Goal: Find specific page/section: Find specific page/section

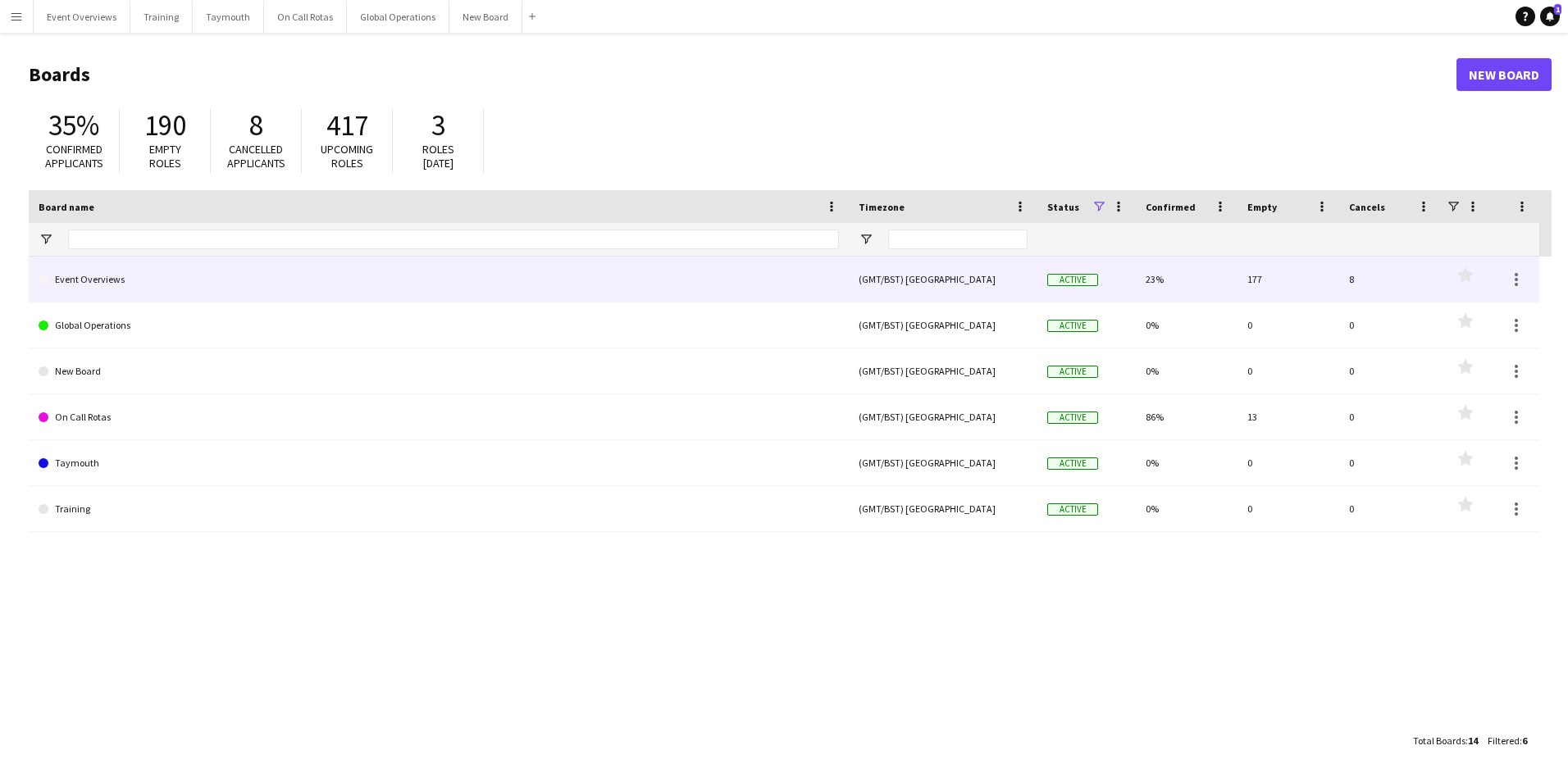
click at [85, 281] on link "Event Overviews" at bounding box center [438, 280] width 800 height 46
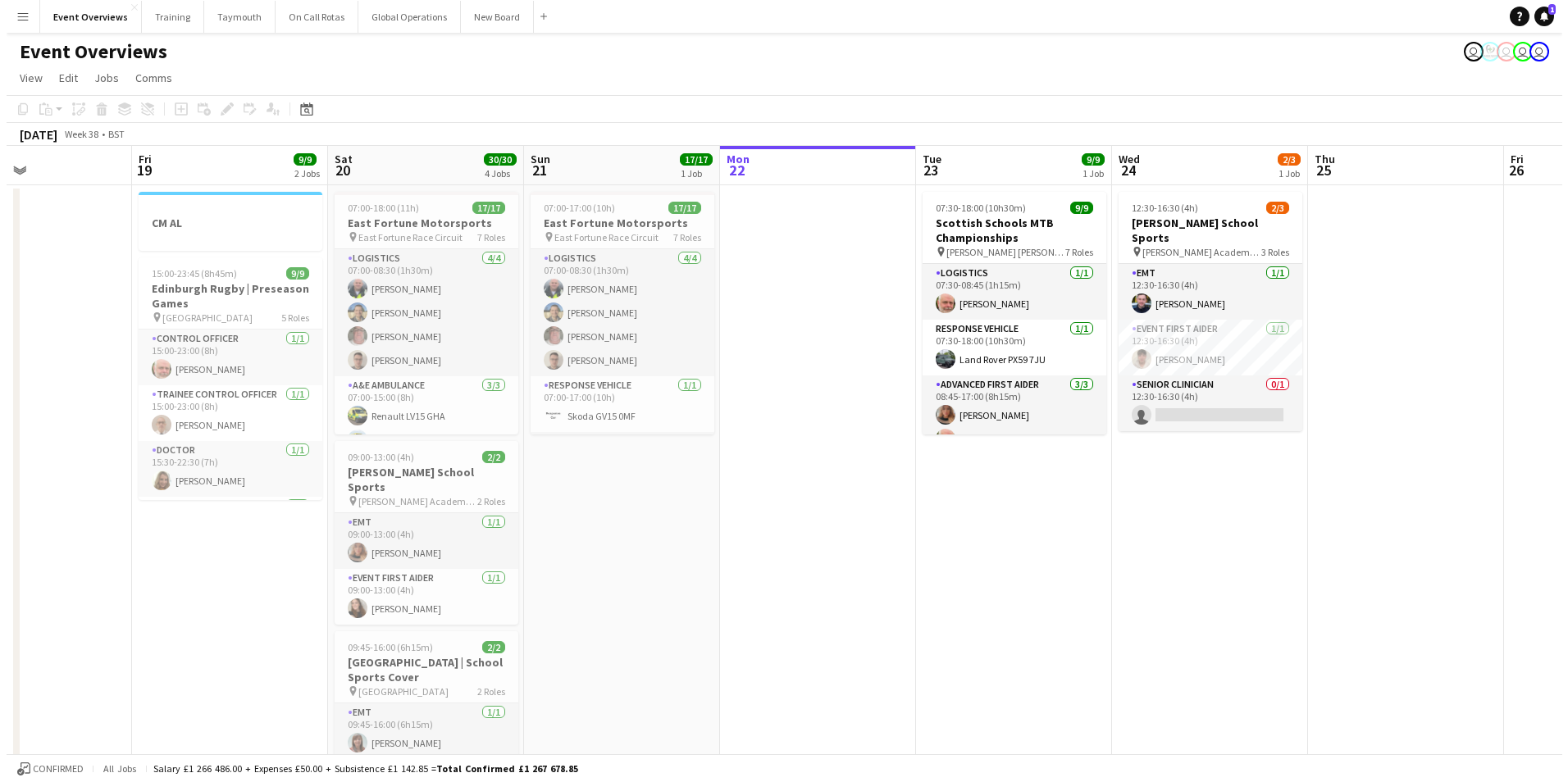
scroll to position [0, 459]
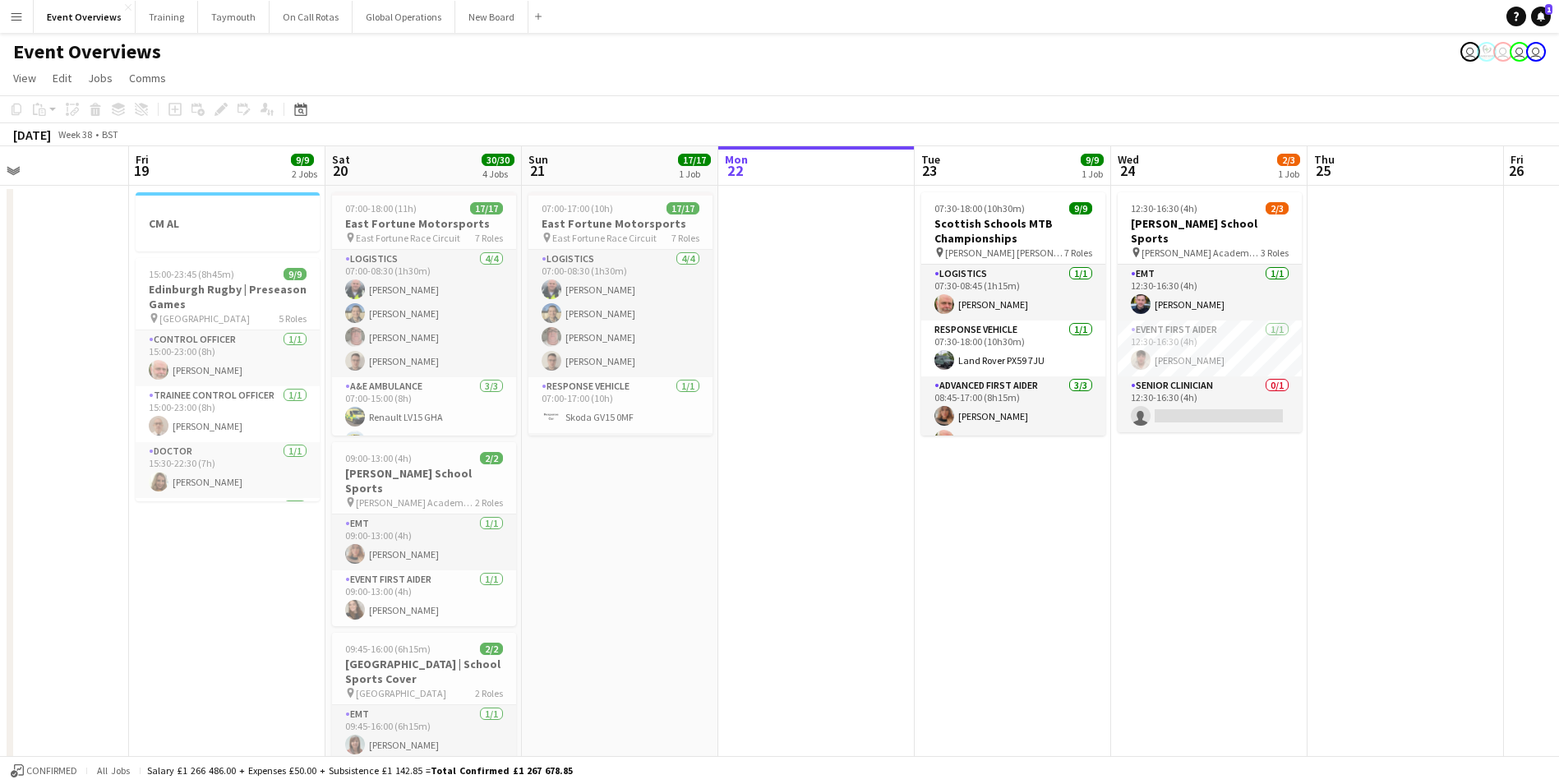
drag, startPoint x: 499, startPoint y: 611, endPoint x: 1021, endPoint y: 594, distance: 522.3
click at [1021, 594] on app-calendar-viewport "Tue 16 Wed 17 Thu 18 Fri 19 9/9 2 Jobs Sat 20 30/30 4 Jobs Sun 21 17/17 1 Job M…" at bounding box center [780, 624] width 1559 height 956
click at [13, 14] on app-icon "Menu" at bounding box center [16, 16] width 14 height 14
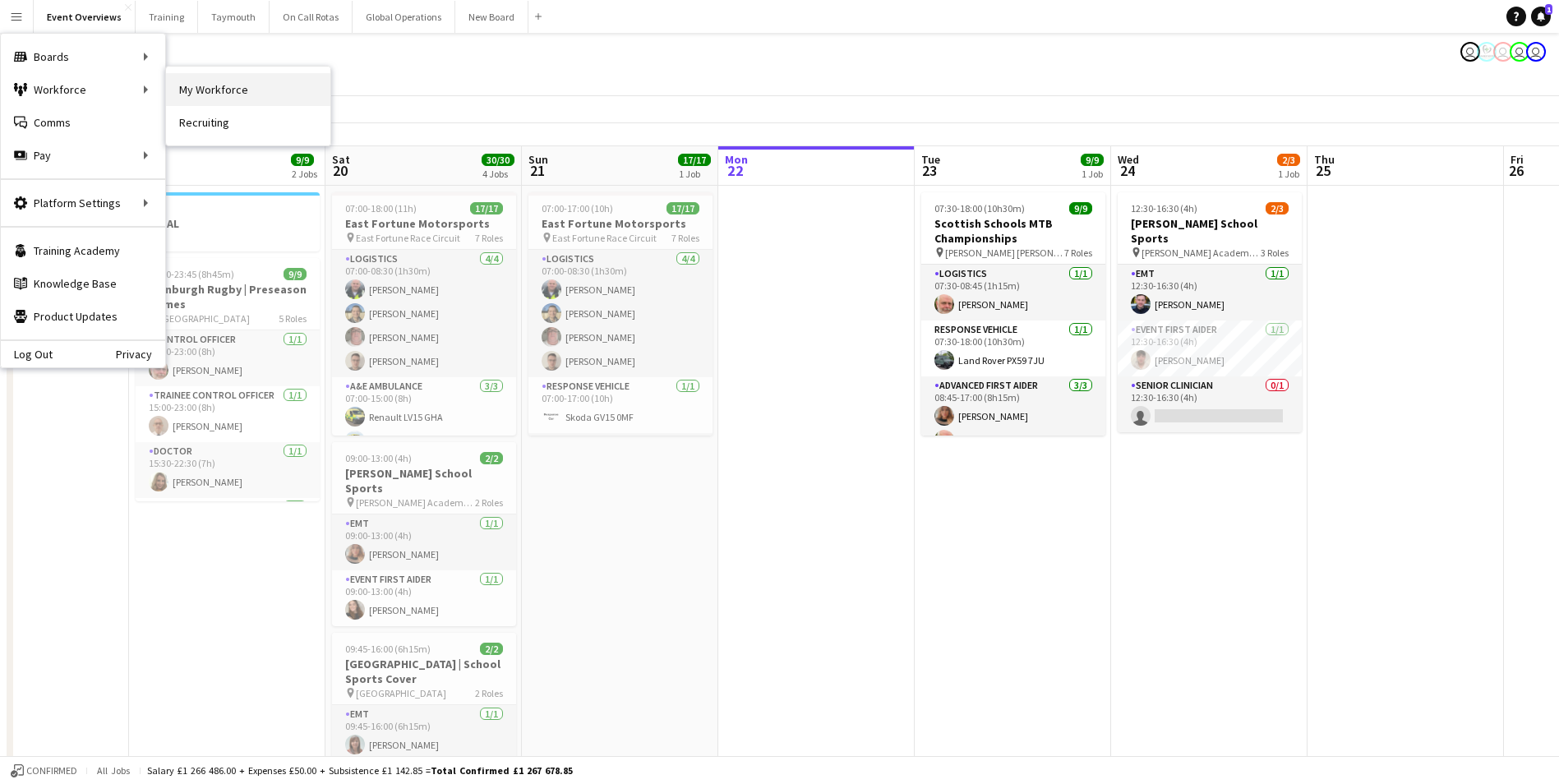
click at [225, 91] on link "My Workforce" at bounding box center [249, 90] width 165 height 33
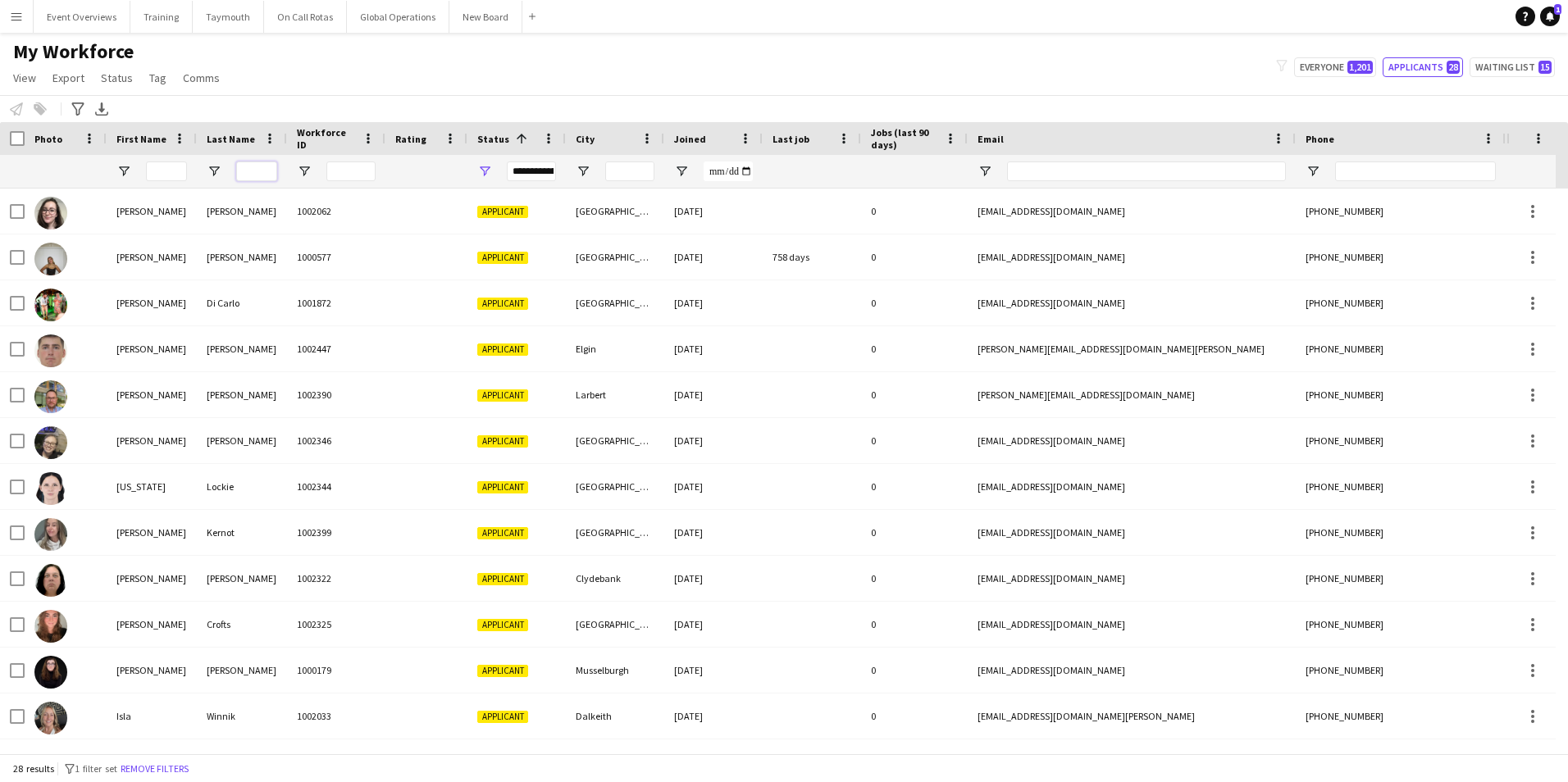
click at [261, 169] on input "Last Name Filter Input" at bounding box center [256, 171] width 41 height 20
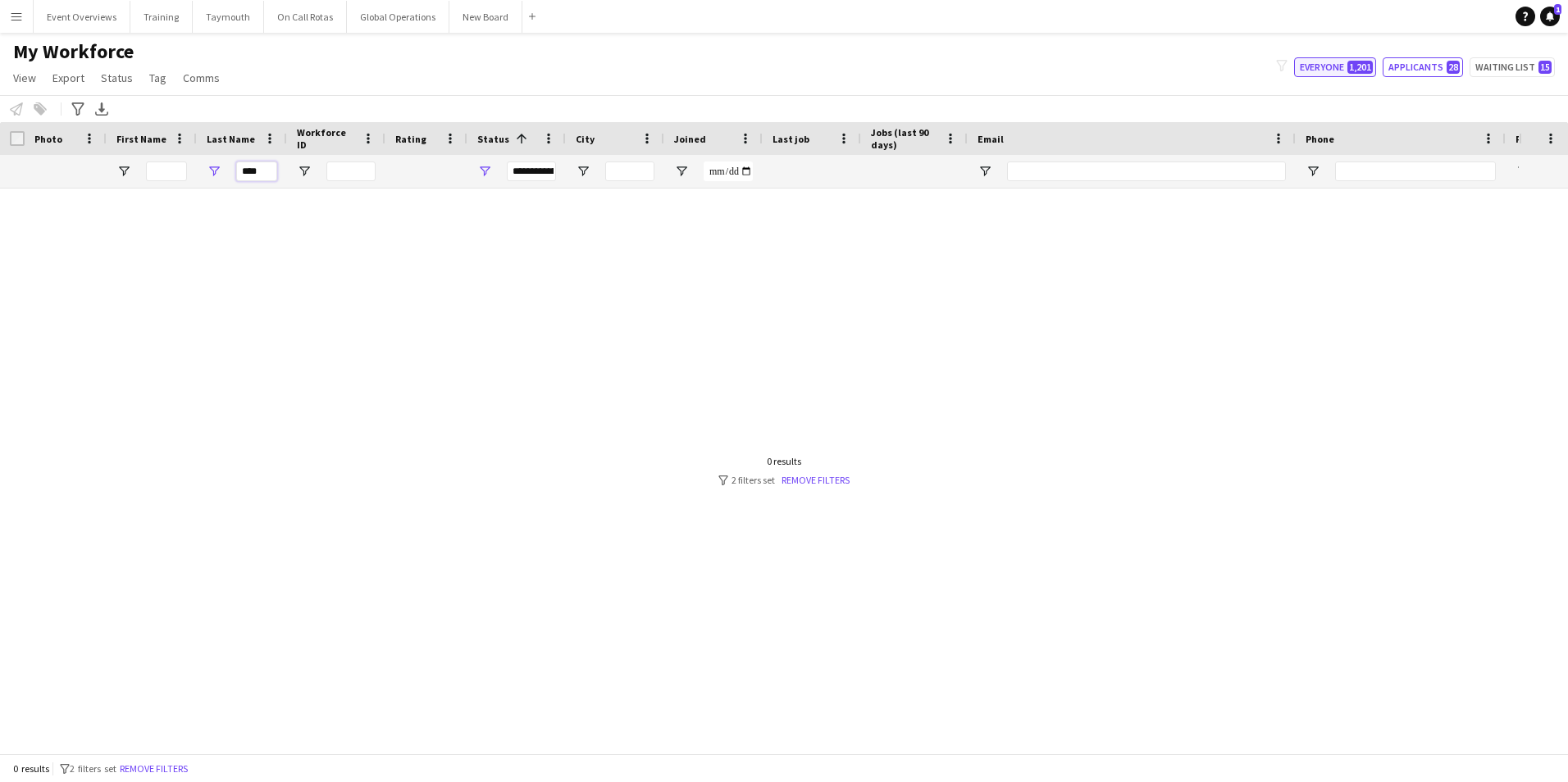
type input "****"
click at [1319, 62] on button "Everyone 1,201" at bounding box center [1334, 68] width 82 height 20
type input "**********"
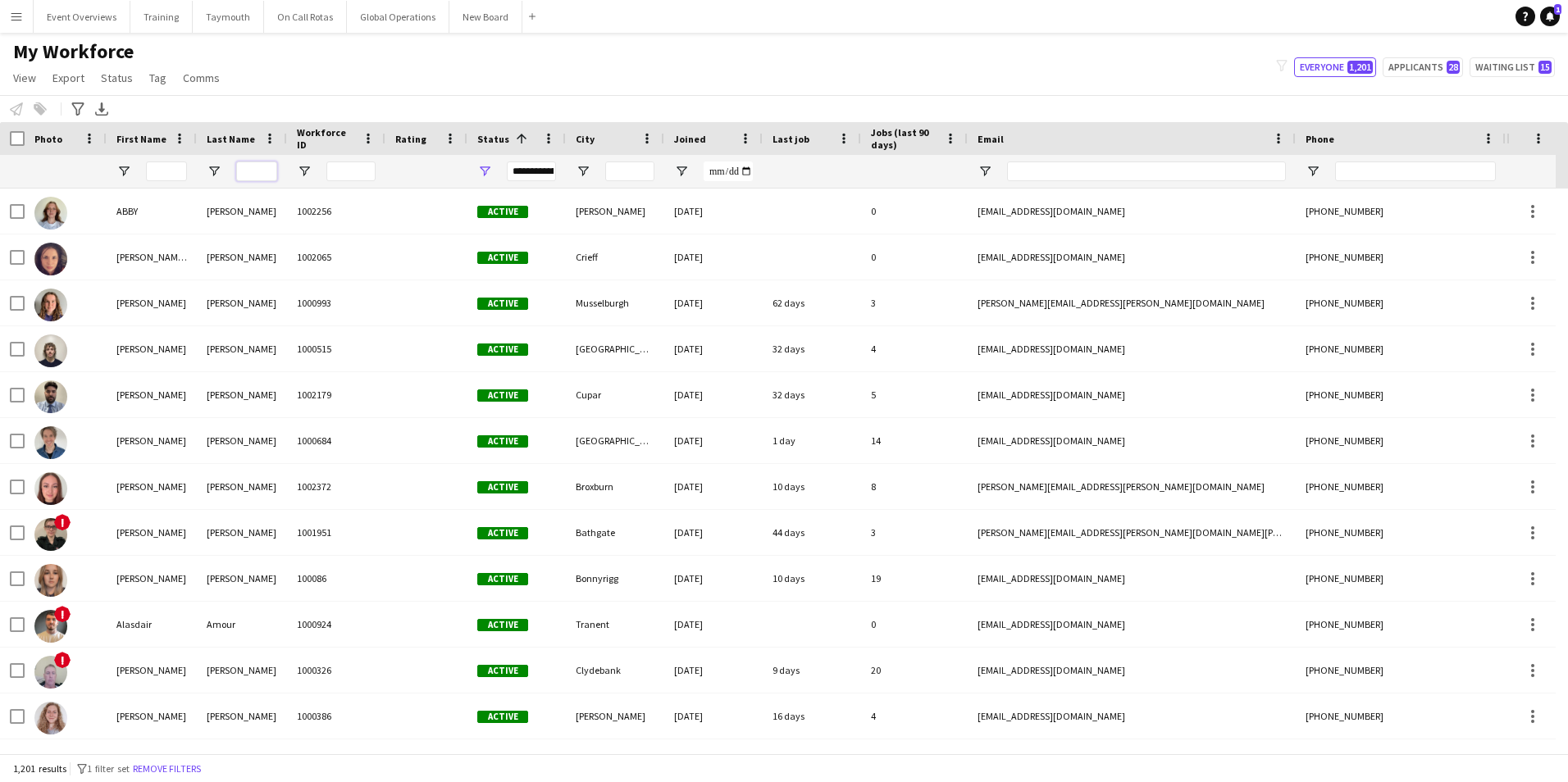
click at [260, 173] on input "Last Name Filter Input" at bounding box center [256, 171] width 41 height 20
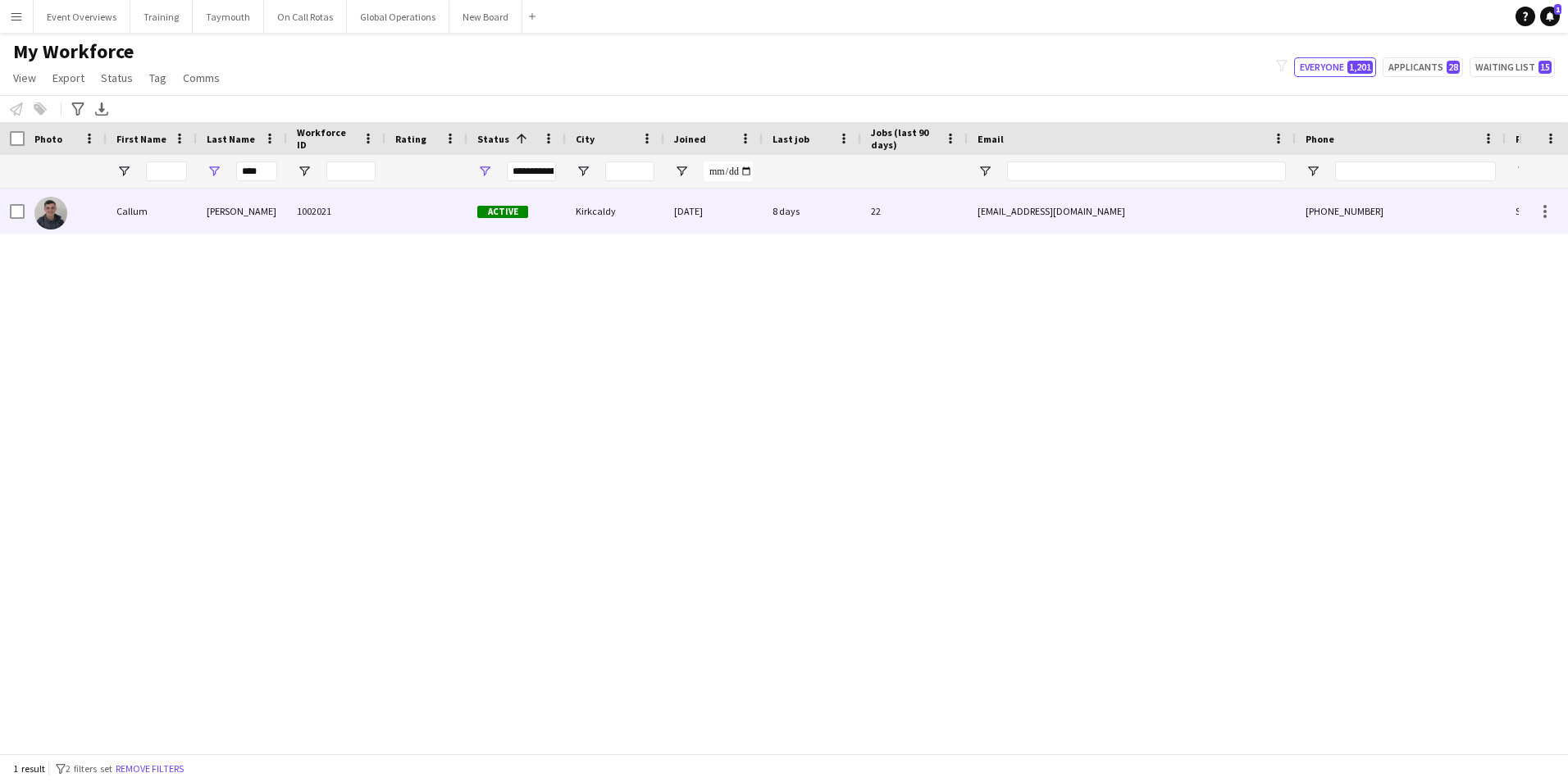
click at [143, 205] on div "Callum" at bounding box center [152, 211] width 90 height 45
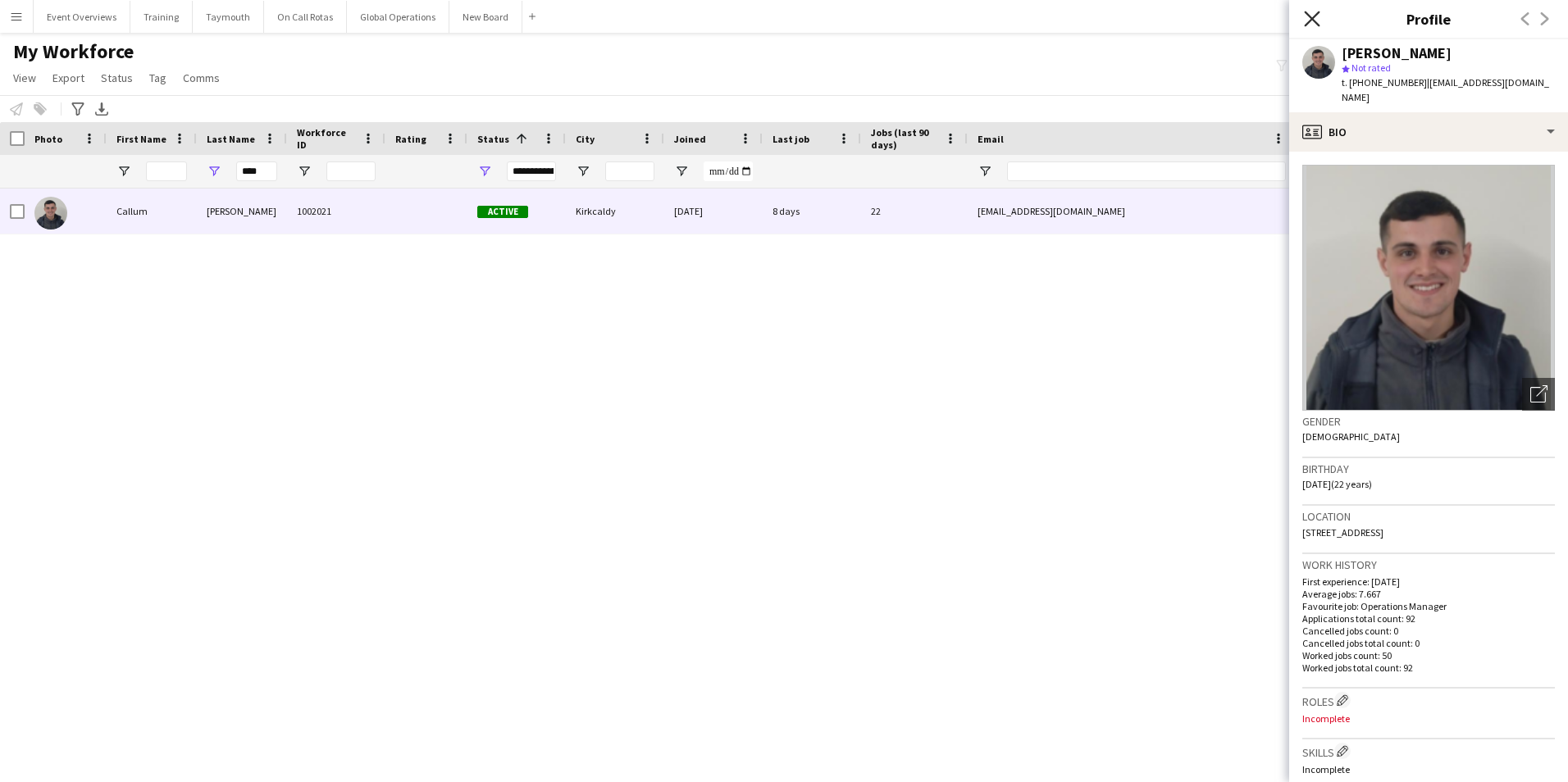
click at [1309, 14] on icon "Close pop-in" at bounding box center [1311, 18] width 15 height 15
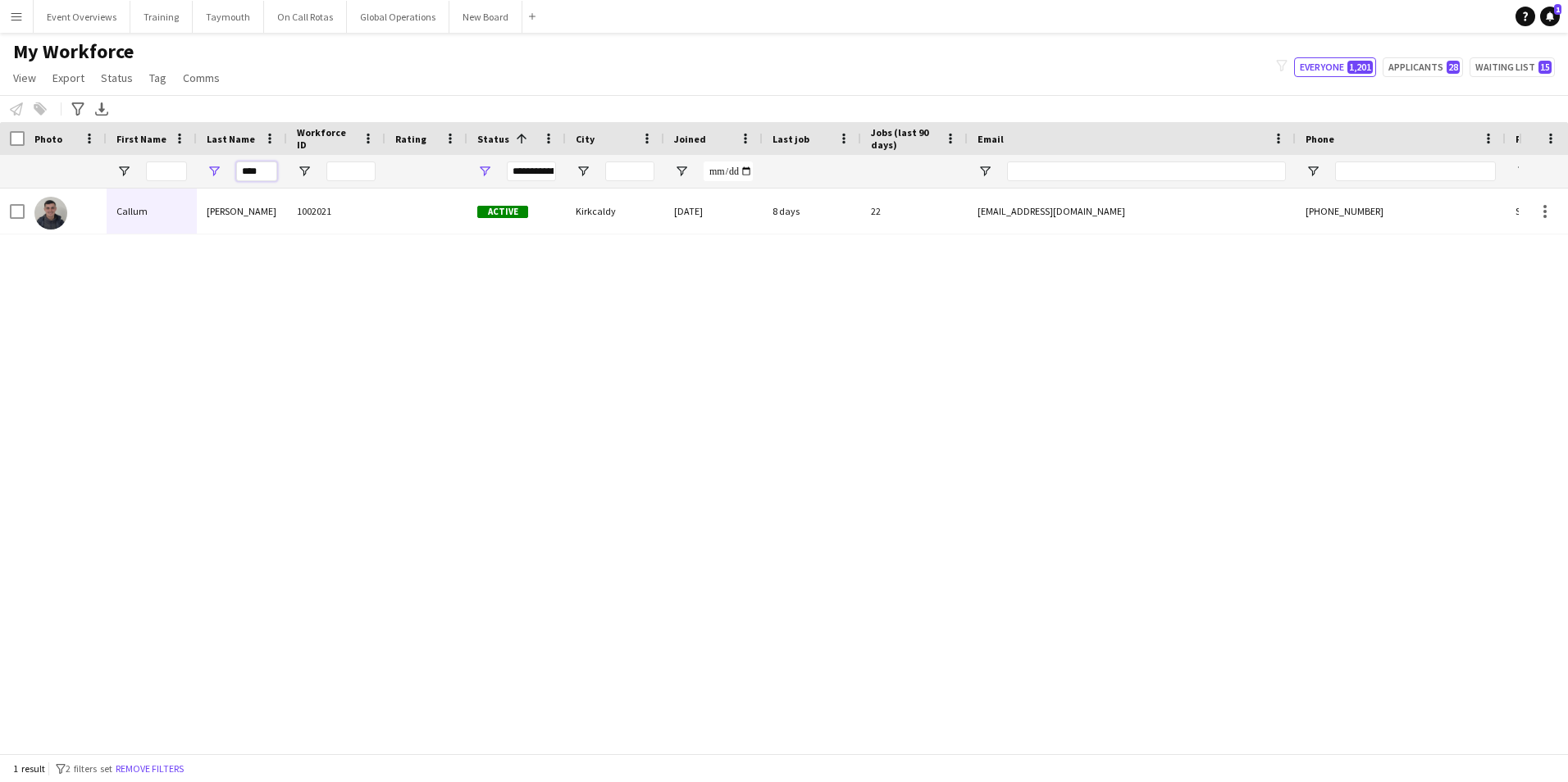
click at [267, 169] on input "****" at bounding box center [256, 171] width 41 height 20
type input "*"
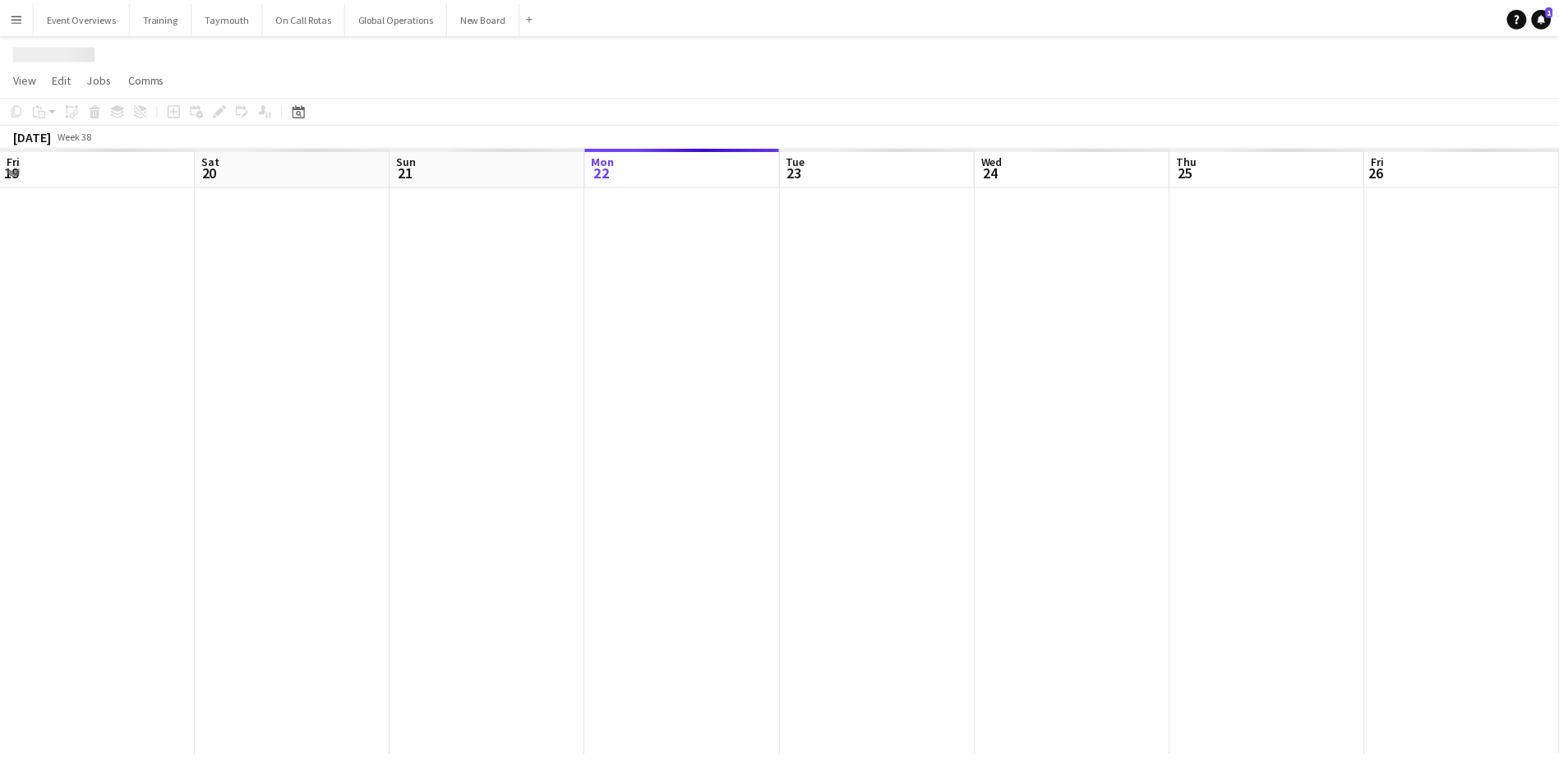
scroll to position [0, 392]
